Goal: Task Accomplishment & Management: Manage account settings

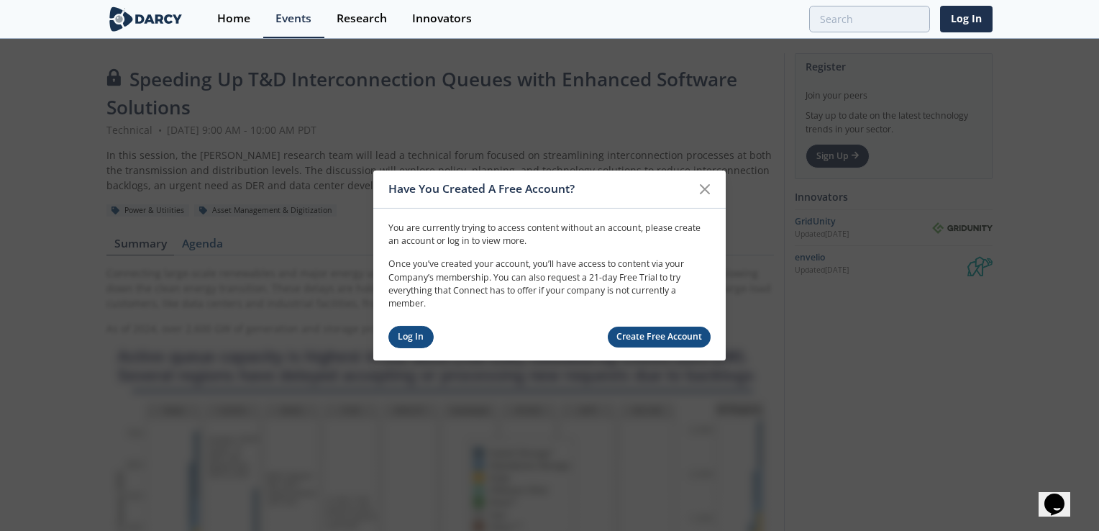
click at [423, 339] on link "Log In" at bounding box center [410, 337] width 45 height 22
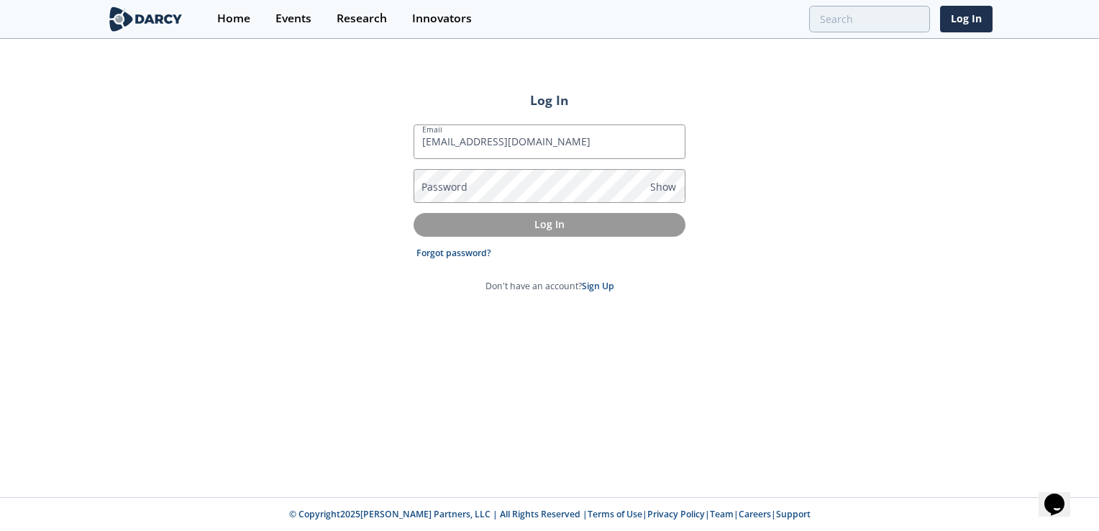
type input "[EMAIL_ADDRESS][DOMAIN_NAME]"
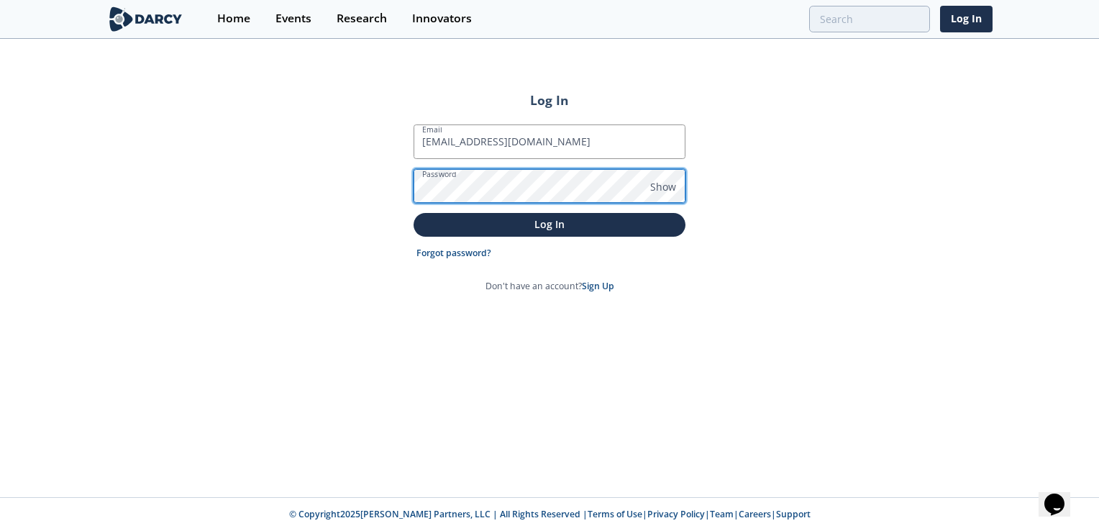
click at [413, 213] on button "Log In" at bounding box center [549, 225] width 272 height 24
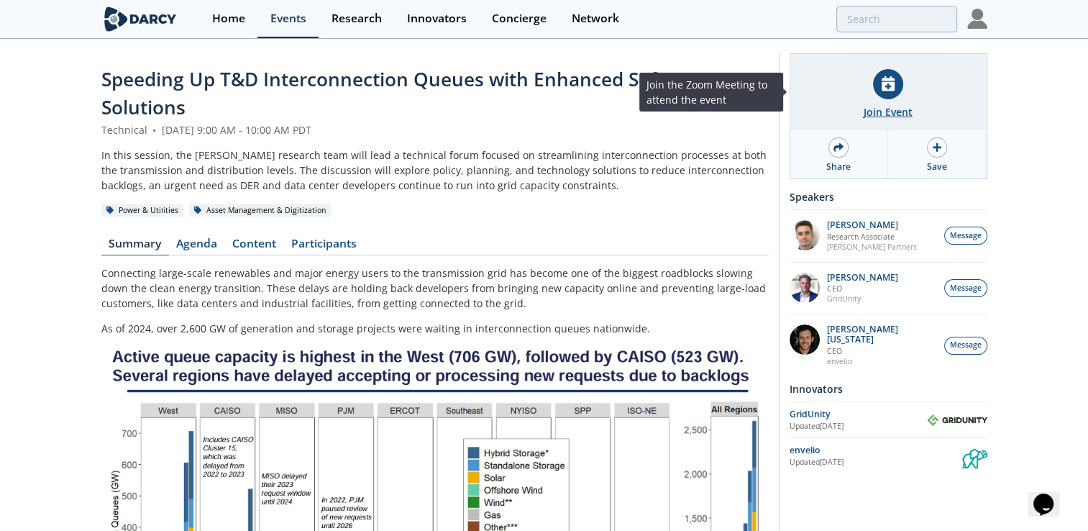
click at [891, 90] on icon at bounding box center [887, 83] width 13 height 15
